Goal: Check status: Check status

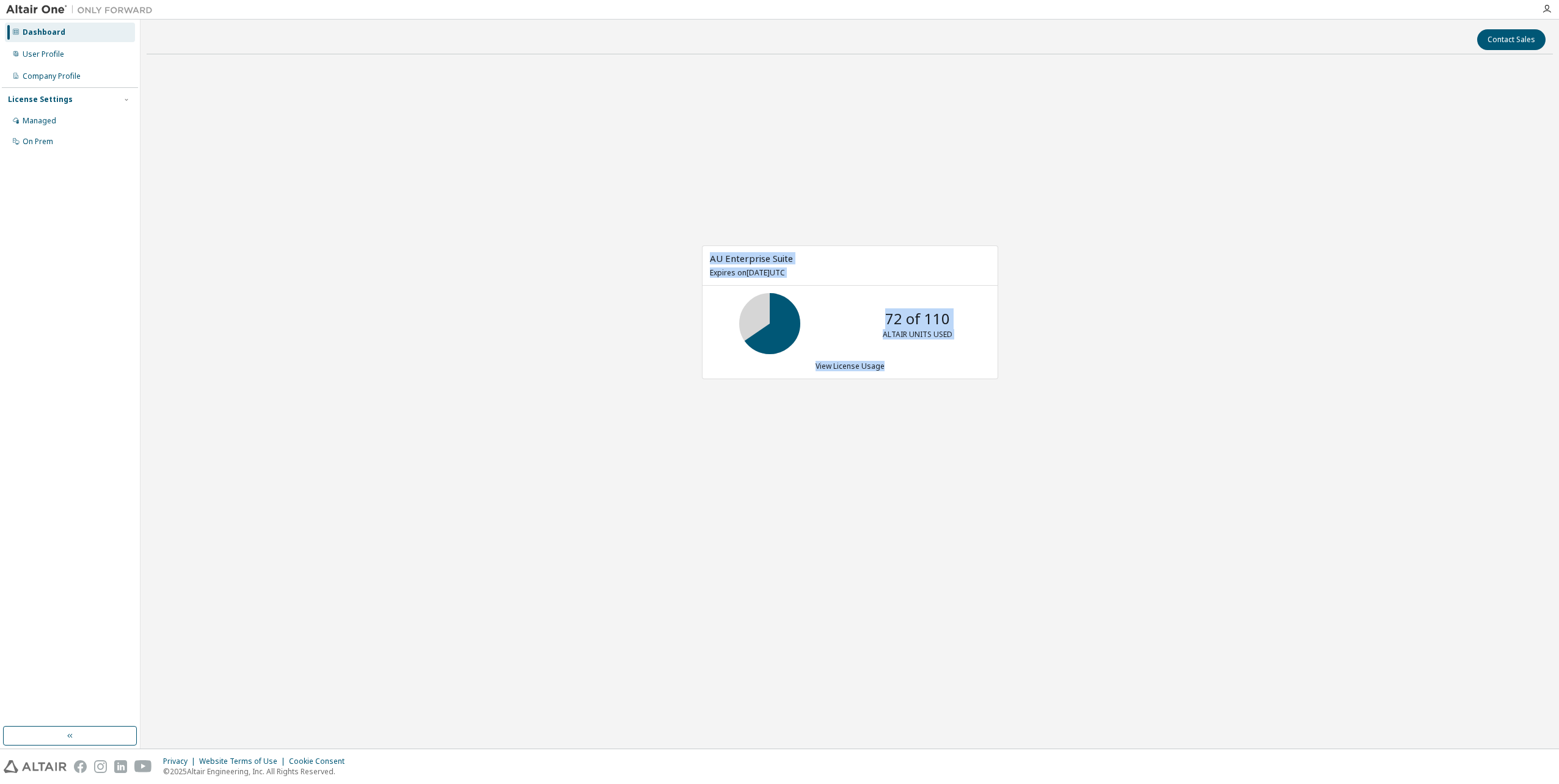
drag, startPoint x: 972, startPoint y: 515, endPoint x: 607, endPoint y: 136, distance: 526.2
click at [607, 136] on div "AU Enterprise Suite Expires on November 1, 2025 UTC 72 of 110 ALTAIR UNITS USED…" at bounding box center [850, 319] width 1406 height 510
drag, startPoint x: 607, startPoint y: 136, endPoint x: 574, endPoint y: 148, distance: 35.1
click at [577, 146] on div "AU Enterprise Suite Expires on November 1, 2025 UTC 72 of 110 ALTAIR UNITS USED…" at bounding box center [850, 319] width 1406 height 510
click at [1155, 323] on div "AU Enterprise Suite Expires on November 1, 2025 UTC 72 of 110 ALTAIR UNITS USED…" at bounding box center [850, 319] width 1406 height 510
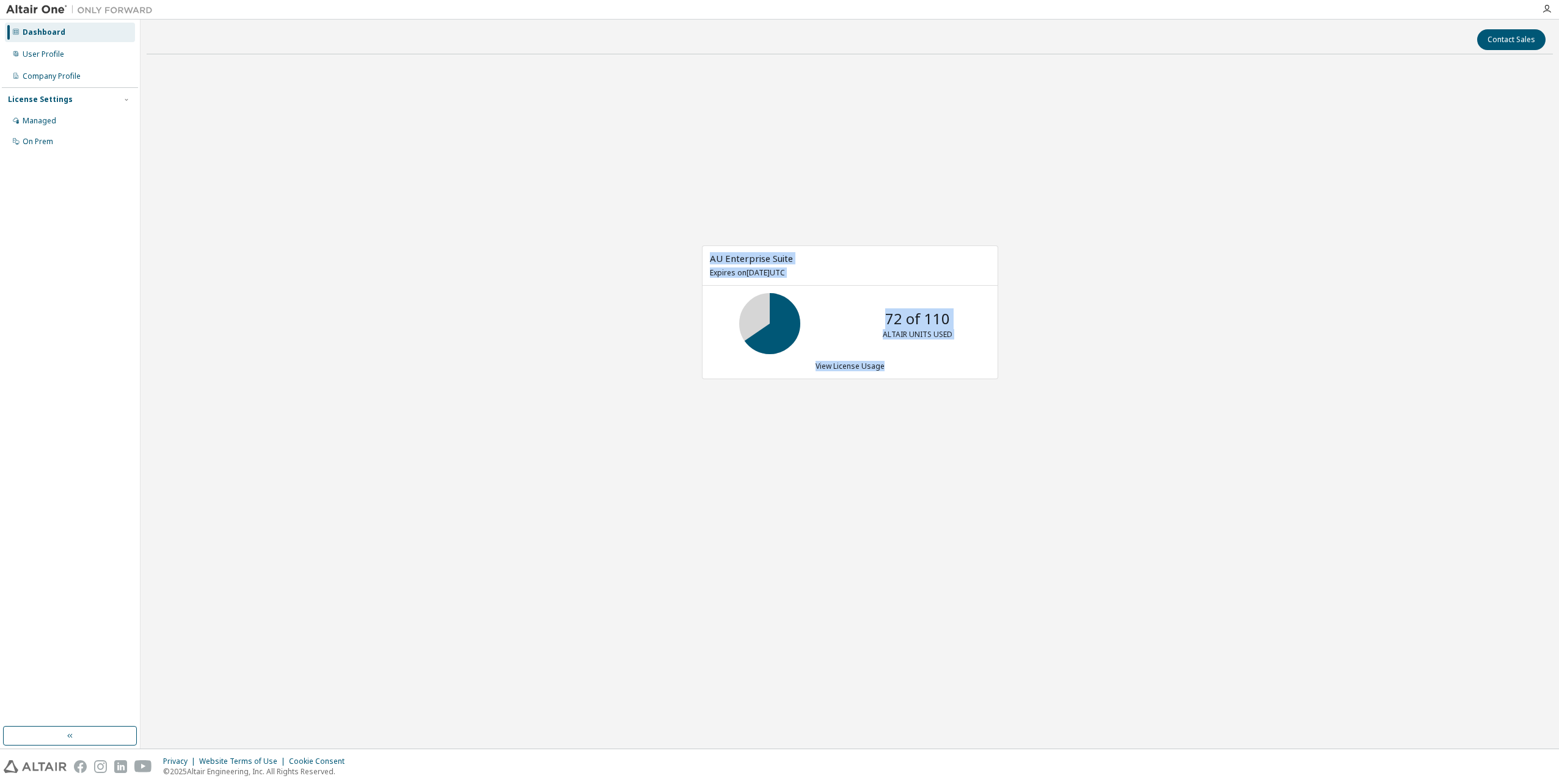
click at [1158, 322] on div "AU Enterprise Suite Expires on November 1, 2025 UTC 72 of 110 ALTAIR UNITS USED…" at bounding box center [850, 319] width 1406 height 510
drag, startPoint x: 1077, startPoint y: 435, endPoint x: 702, endPoint y: 93, distance: 507.5
click at [702, 93] on div "AU Enterprise Suite Expires on November 1, 2025 UTC 72 of 110 ALTAIR UNITS USED…" at bounding box center [850, 319] width 1406 height 510
drag, startPoint x: 702, startPoint y: 93, endPoint x: 418, endPoint y: 417, distance: 430.9
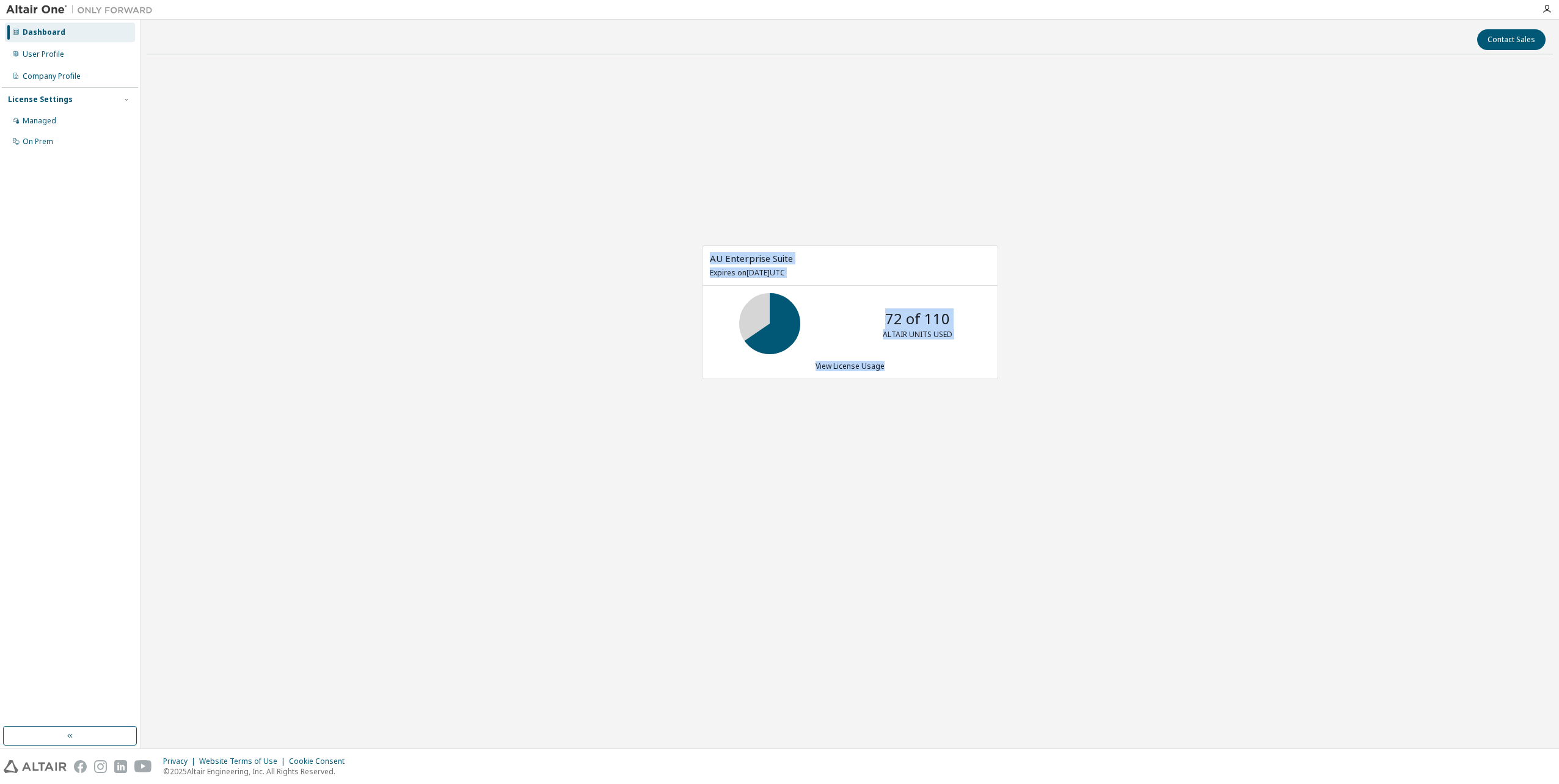
click at [418, 417] on div "AU Enterprise Suite Expires on November 1, 2025 UTC 72 of 110 ALTAIR UNITS USED…" at bounding box center [850, 319] width 1406 height 510
